Goal: Task Accomplishment & Management: Use online tool/utility

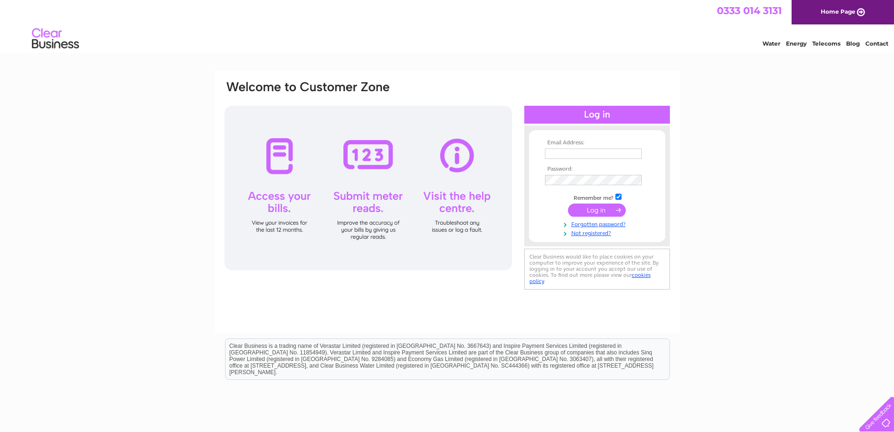
click at [590, 155] on input "text" at bounding box center [593, 153] width 97 height 10
click at [772, 207] on div "Email Address: Password:" at bounding box center [447, 282] width 894 height 424
click at [624, 155] on input "text" at bounding box center [594, 153] width 98 height 11
type input "[EMAIL_ADDRESS][DOMAIN_NAME]"
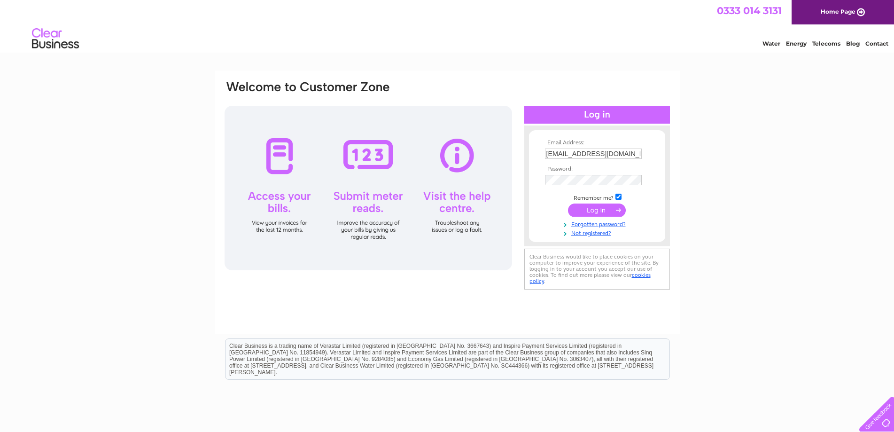
click at [614, 213] on input "submit" at bounding box center [597, 209] width 58 height 13
click at [611, 211] on input "submit" at bounding box center [597, 209] width 58 height 13
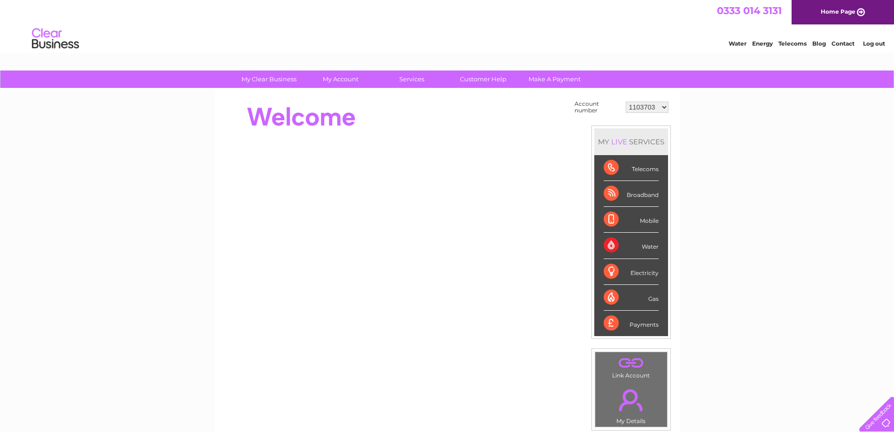
click at [720, 322] on div "My Clear Business Login Details My Details My Preferences Link Account My Accou…" at bounding box center [447, 335] width 894 height 530
click at [853, 193] on div "My Clear Business Login Details My Details My Preferences Link Account My Accou…" at bounding box center [447, 335] width 894 height 530
click at [851, 121] on div "My Clear Business Login Details My Details My Preferences Link Account My Accou…" at bounding box center [447, 335] width 894 height 530
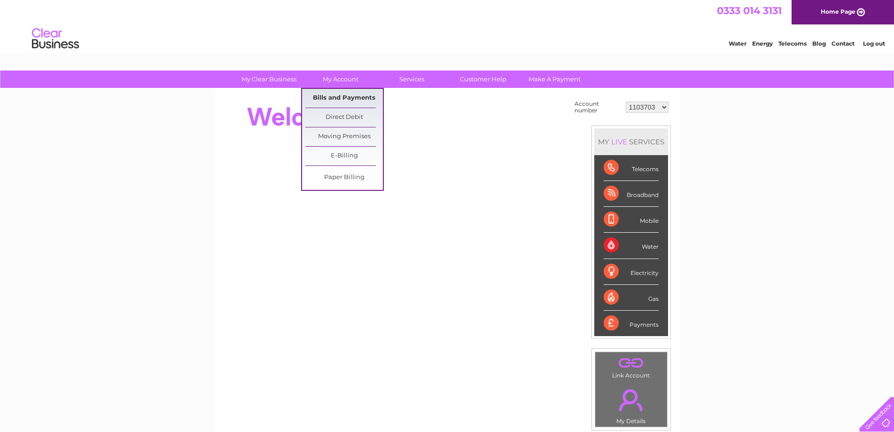
click at [344, 95] on link "Bills and Payments" at bounding box center [344, 98] width 78 height 19
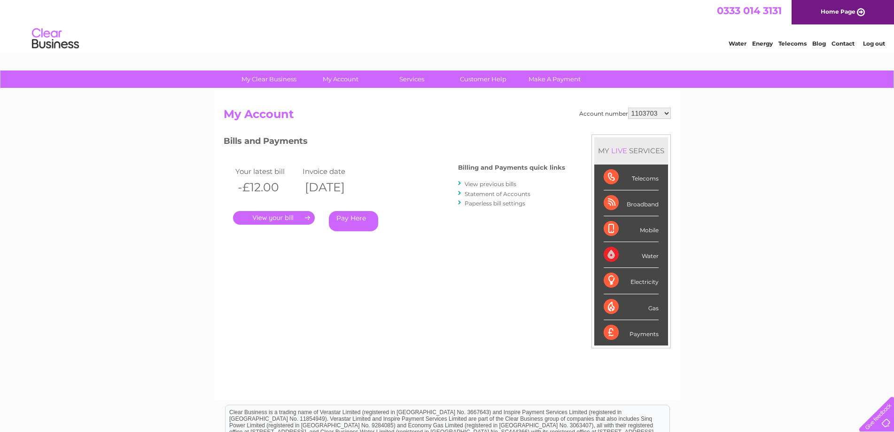
click at [608, 304] on div "Gas" at bounding box center [631, 307] width 55 height 26
click at [612, 304] on div "Gas" at bounding box center [631, 307] width 55 height 26
click at [654, 308] on div "Gas" at bounding box center [631, 307] width 55 height 26
click at [615, 306] on div "Gas" at bounding box center [631, 307] width 55 height 26
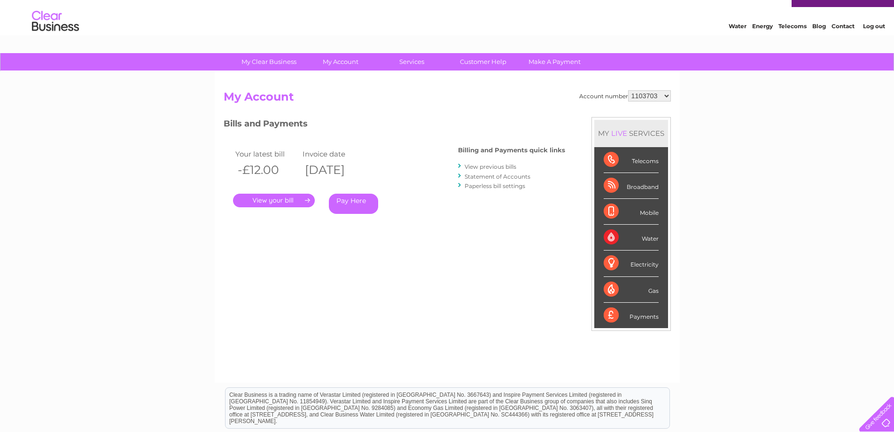
scroll to position [18, 0]
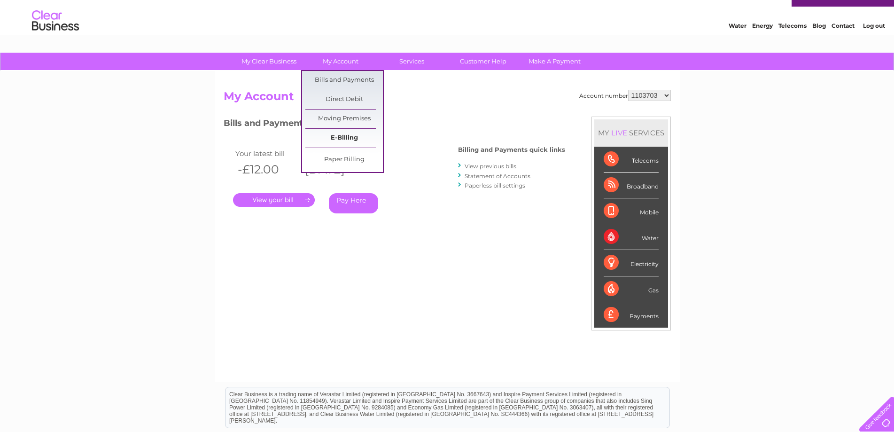
click at [343, 131] on link "E-Billing" at bounding box center [344, 138] width 78 height 19
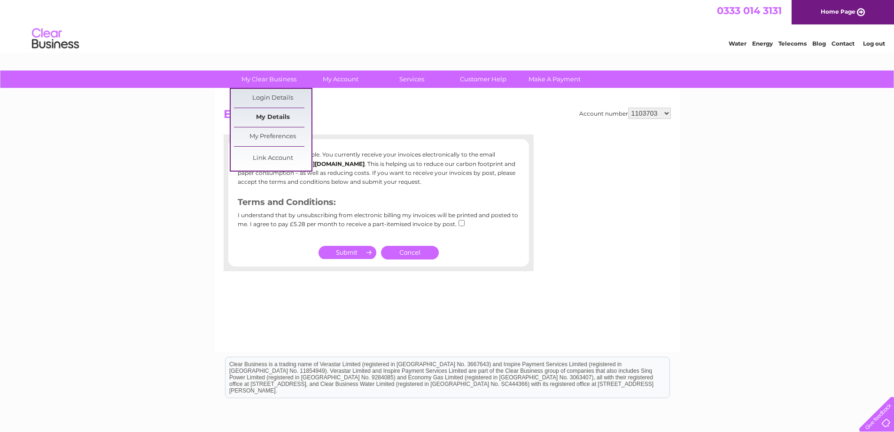
click at [271, 120] on link "My Details" at bounding box center [273, 117] width 78 height 19
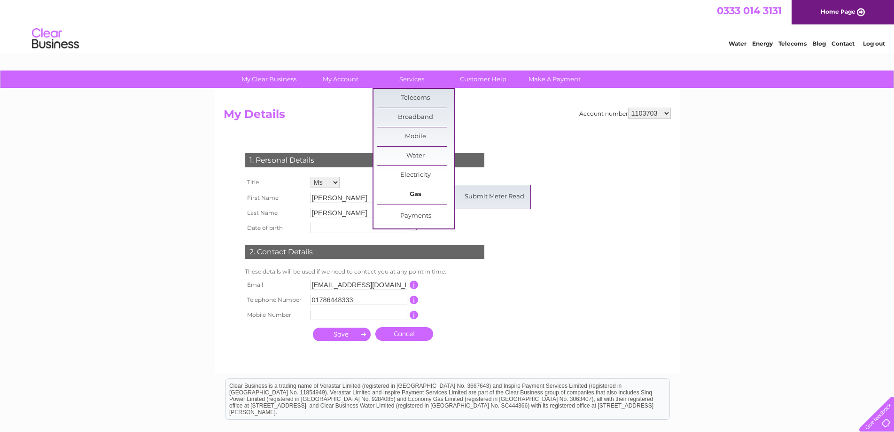
click at [418, 192] on link "Gas" at bounding box center [416, 194] width 78 height 19
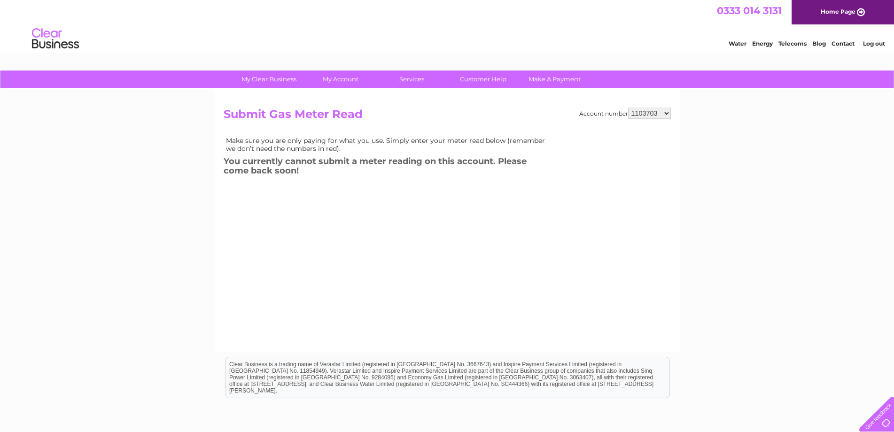
click at [666, 114] on select "1103703 1155990 30303518" at bounding box center [649, 113] width 43 height 11
select select "1155990"
click at [628, 108] on select "1103703 1155990 30303518" at bounding box center [649, 113] width 43 height 11
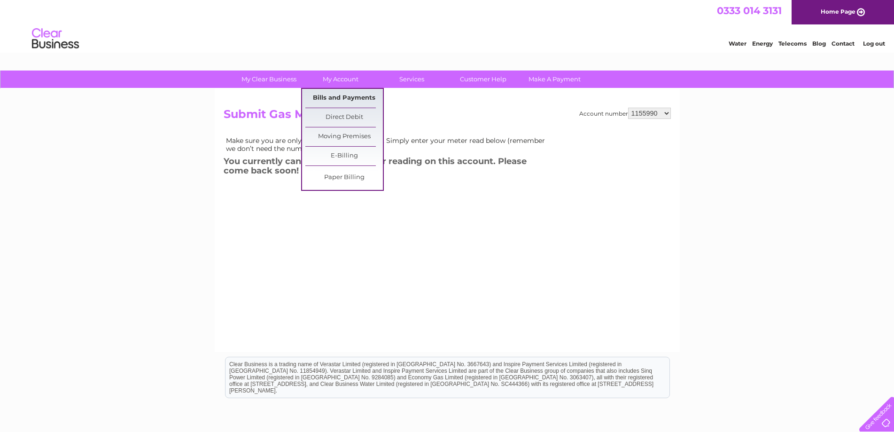
click at [332, 94] on link "Bills and Payments" at bounding box center [344, 98] width 78 height 19
